Goal: Task Accomplishment & Management: Complete application form

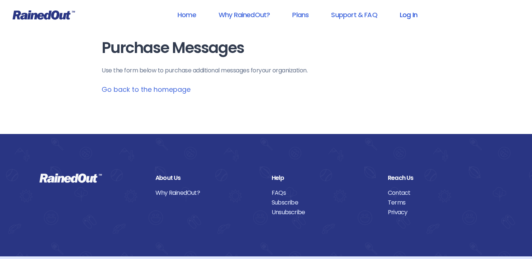
click at [422, 13] on link "Log In" at bounding box center [408, 14] width 37 height 17
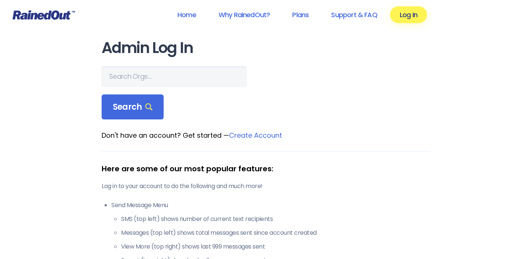
click at [242, 136] on link "Create Account" at bounding box center [255, 135] width 53 height 9
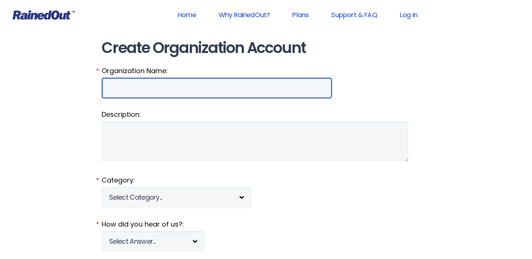
click at [183, 81] on input "Organization Name:" at bounding box center [217, 88] width 230 height 21
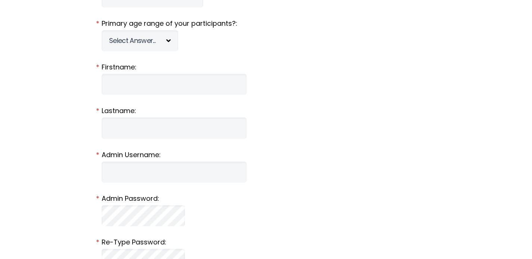
scroll to position [290, 0]
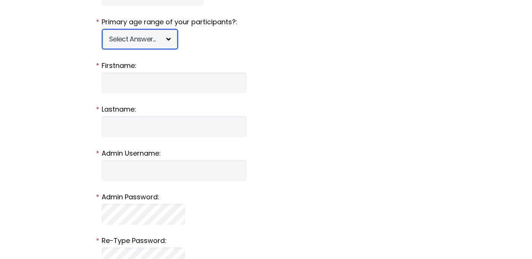
click at [139, 43] on select "Select Answer... Under 5 6-7 8-9 [PHONE_NUMBER] [PHONE_NUMBER] 18-20 21+ Mixed" at bounding box center [140, 39] width 77 height 21
select select "under 5"
click at [102, 29] on select "Select Answer... Under 5 6-7 8-9 [PHONE_NUMBER] [PHONE_NUMBER] 18-20 21+ Mixed" at bounding box center [140, 39] width 77 height 21
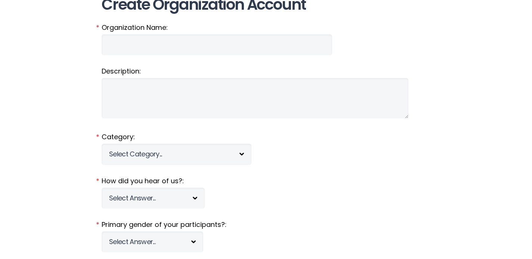
scroll to position [0, 0]
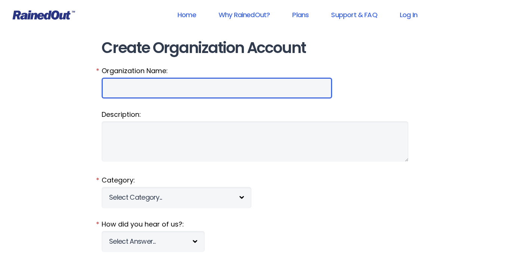
click at [127, 87] on input "Organization Name:" at bounding box center [217, 88] width 230 height 21
type input "WJHSD"
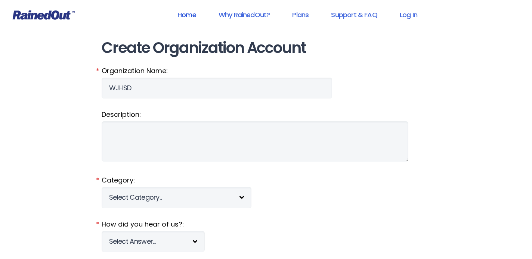
click at [190, 12] on link "Home" at bounding box center [187, 14] width 38 height 17
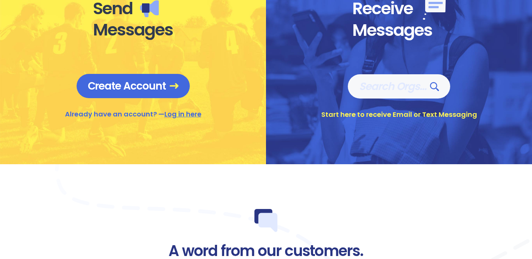
scroll to position [336, 0]
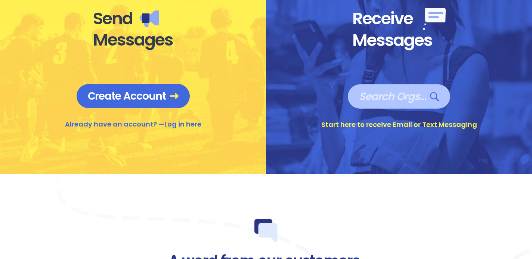
click at [397, 95] on span "Search Orgs…" at bounding box center [399, 96] width 80 height 13
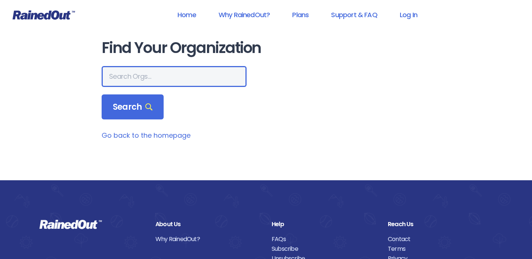
click at [151, 84] on input "text" at bounding box center [174, 76] width 145 height 21
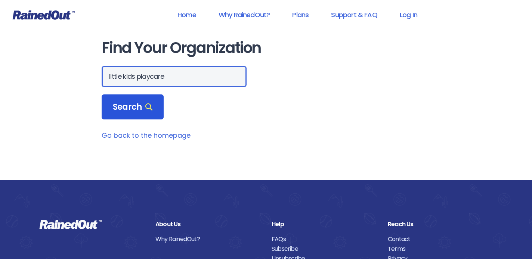
type input "little kids playcare"
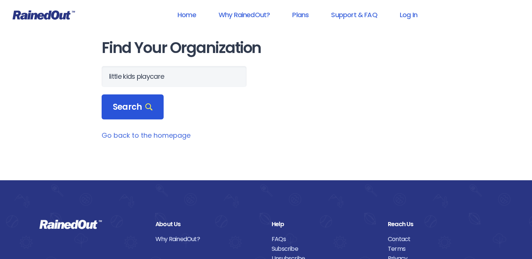
click at [126, 105] on span "Search" at bounding box center [133, 107] width 40 height 10
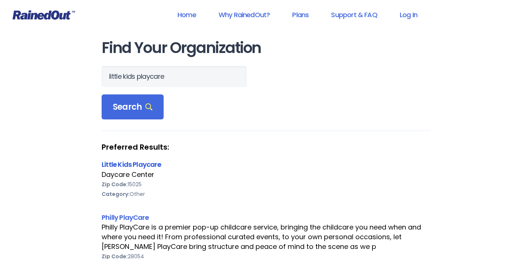
click at [131, 163] on link "Little Kids Playcare" at bounding box center [131, 164] width 59 height 9
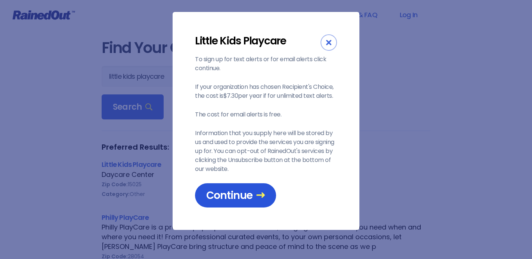
click at [236, 198] on span "Continue" at bounding box center [235, 195] width 59 height 13
